Goal: Navigation & Orientation: Find specific page/section

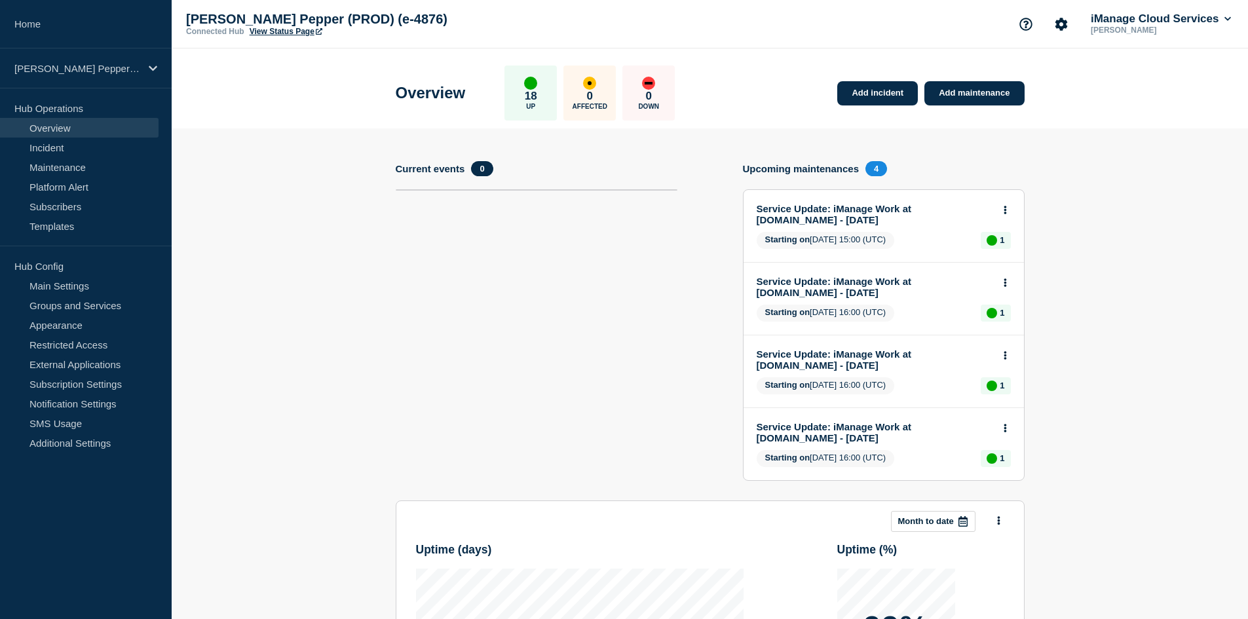
click at [68, 9] on link "Home" at bounding box center [86, 24] width 172 height 48
